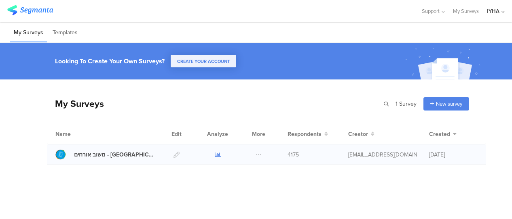
click at [217, 154] on icon at bounding box center [218, 155] width 6 height 6
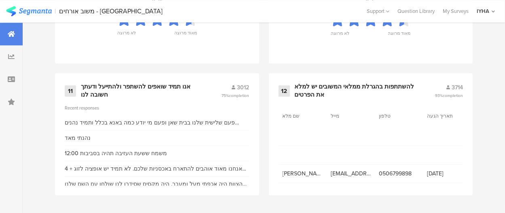
scroll to position [989, 0]
click at [162, 85] on div "אנו תמיד שואפים להשתפר ולהתייעל ודעתך חשובה לנו" at bounding box center [141, 91] width 121 height 16
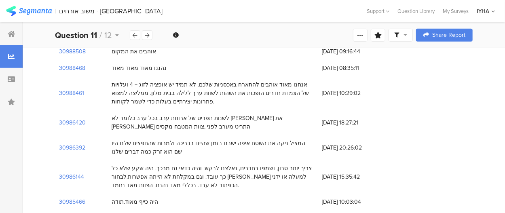
scroll to position [202, 0]
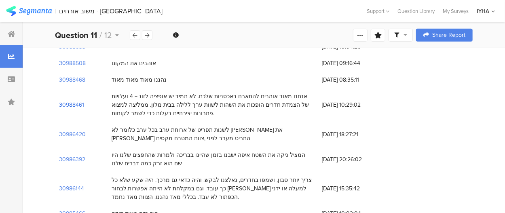
click at [80, 103] on section "30988461" at bounding box center [71, 105] width 25 height 8
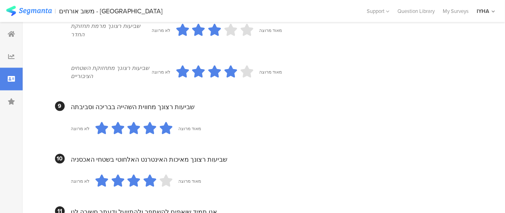
scroll to position [849, 0]
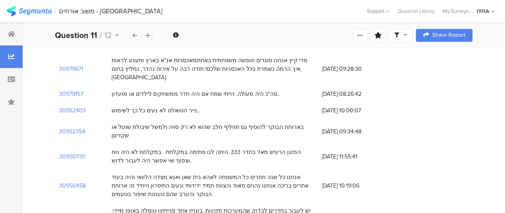
scroll to position [202, 0]
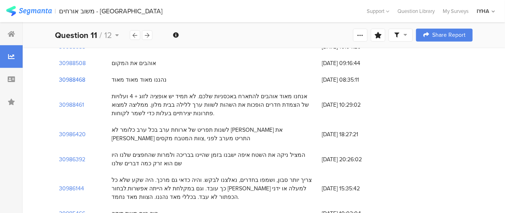
click at [73, 79] on section "30988468" at bounding box center [72, 80] width 26 height 8
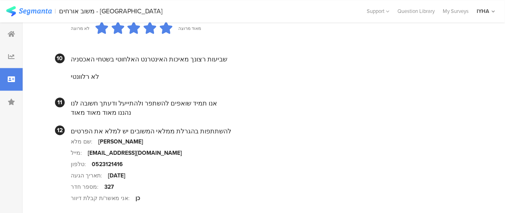
scroll to position [808, 0]
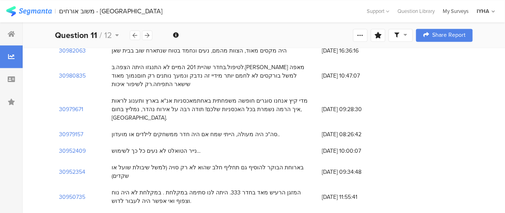
scroll to position [202, 0]
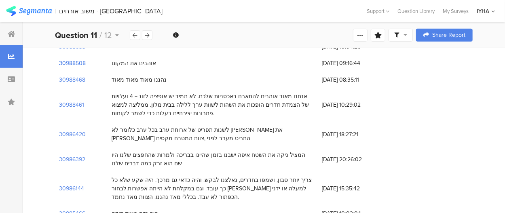
click at [78, 63] on section "30988508" at bounding box center [72, 63] width 27 height 8
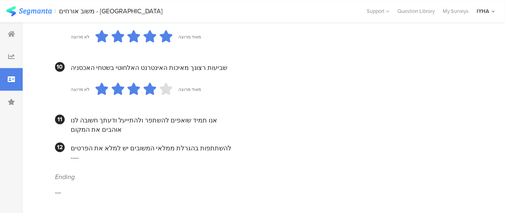
scroll to position [789, 0]
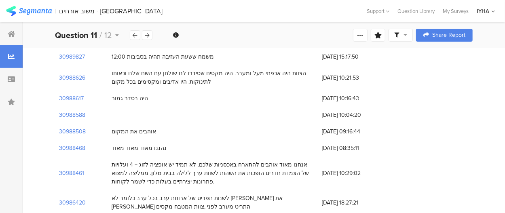
scroll to position [121, 0]
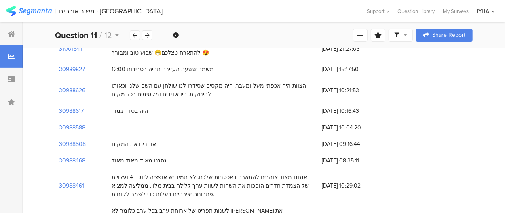
click at [78, 70] on section "30989827" at bounding box center [72, 69] width 26 height 8
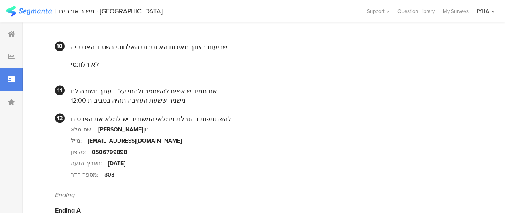
scroll to position [566, 0]
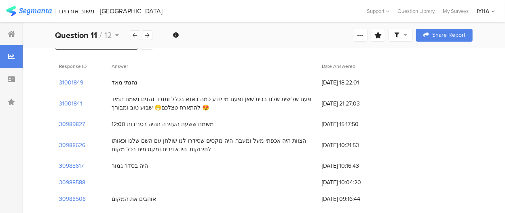
scroll to position [40, 0]
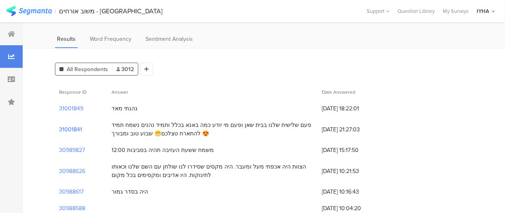
click at [75, 127] on section "31001841" at bounding box center [70, 129] width 23 height 8
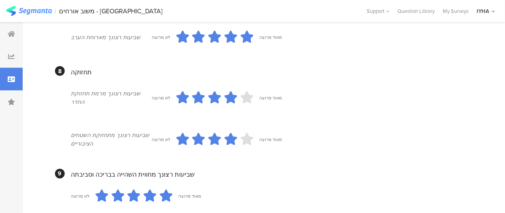
scroll to position [566, 0]
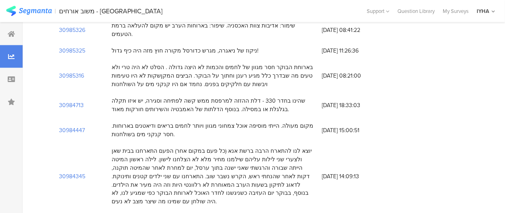
scroll to position [40, 0]
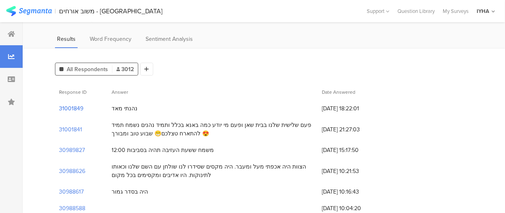
click at [77, 109] on section "31001849" at bounding box center [71, 108] width 24 height 8
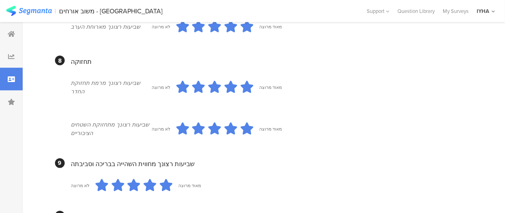
scroll to position [613, 0]
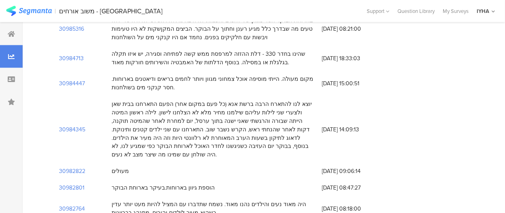
scroll to position [40, 0]
